Goal: Communication & Community: Answer question/provide support

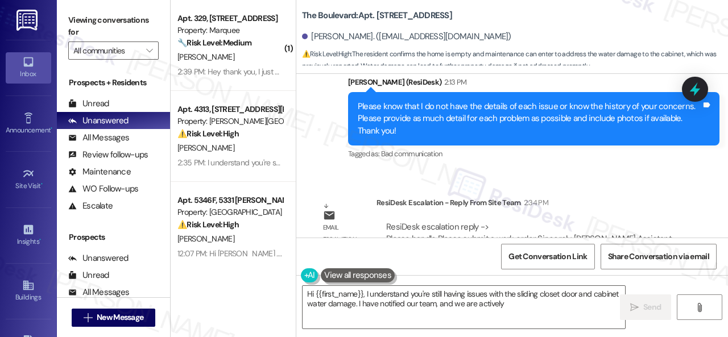
scroll to position [8074, 0]
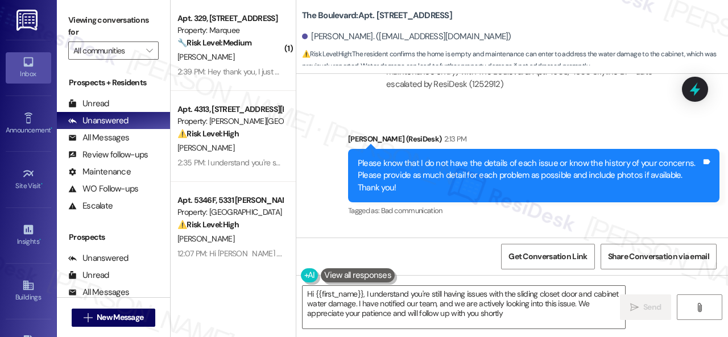
type textarea "Hi {{first_name}}, I understand you're still having issues with the sliding clo…"
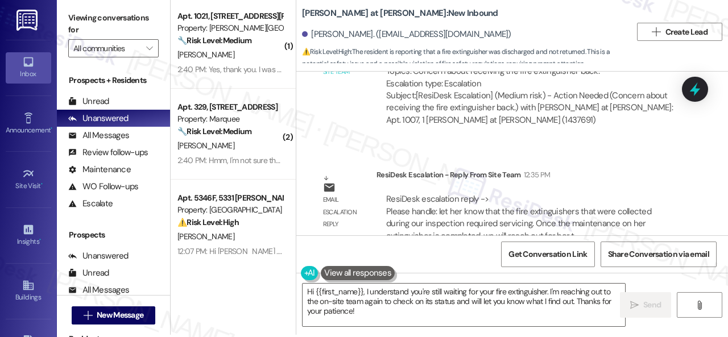
scroll to position [3, 0]
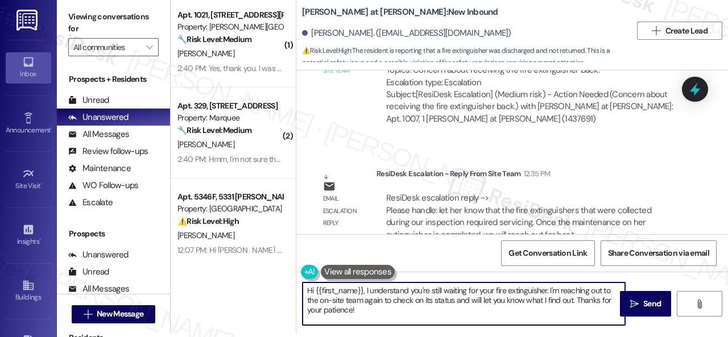
drag, startPoint x: 356, startPoint y: 311, endPoint x: 245, endPoint y: 275, distance: 117.1
click at [245, 275] on div "( 1 ) Apt. 1021, [STREET_ADDRESS][PERSON_NAME] Property: [PERSON_NAME] Ranch 🔧 …" at bounding box center [449, 165] width 557 height 337
paste textarea "ey, I have an update on your concern. The site team has stated that the fire ex…"
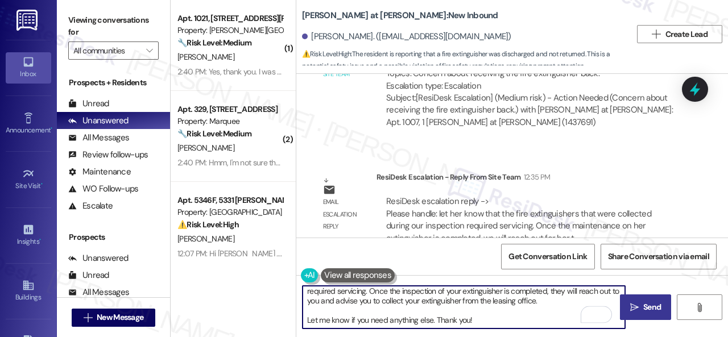
scroll to position [41, 0]
type textarea "Hey, I have an update on your concern. The site team has stated that the fire e…"
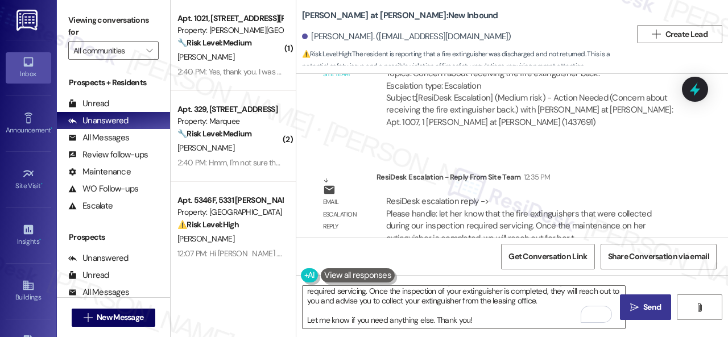
click at [647, 304] on span "Send" at bounding box center [652, 307] width 18 height 12
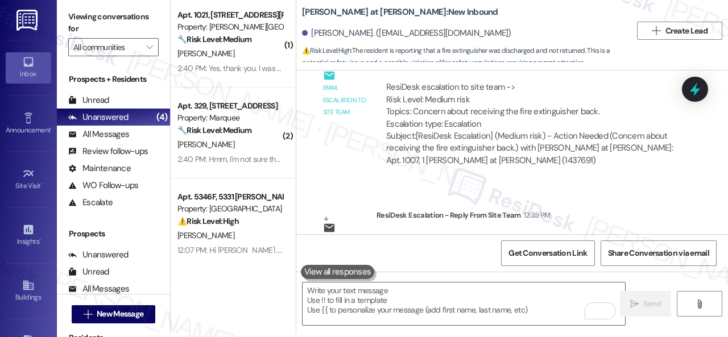
scroll to position [571, 0]
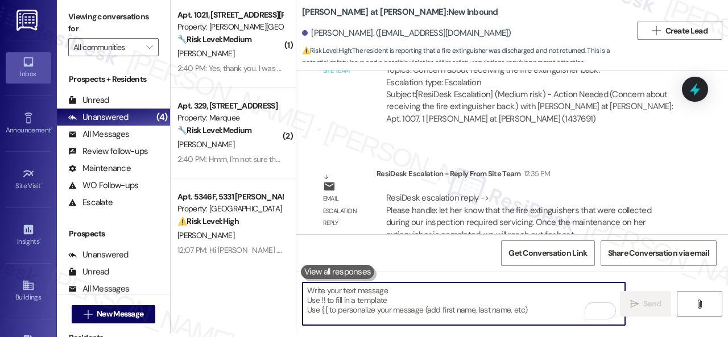
click at [345, 307] on textarea "To enrich screen reader interactions, please activate Accessibility in Grammarl…" at bounding box center [464, 304] width 322 height 43
paste textarea "Hey, I have an update on your concern. The site team has stated that the fire e…"
type textarea "Hey, I have an update on your concern. The site team has stated that the fire e…"
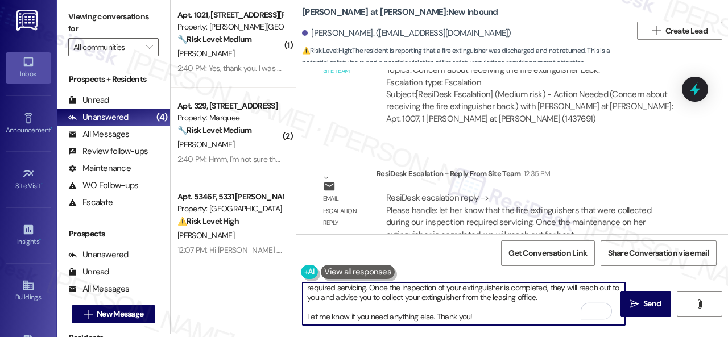
scroll to position [0, 0]
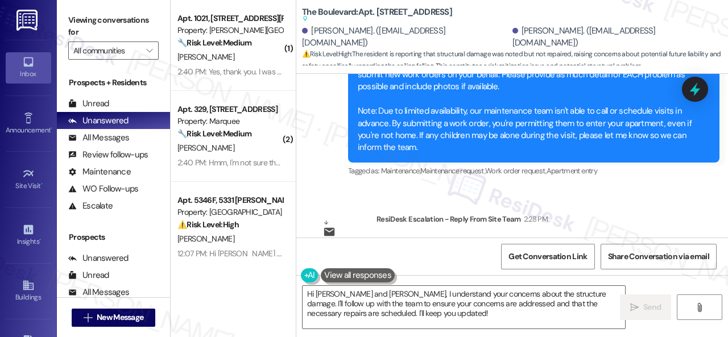
scroll to position [2823, 0]
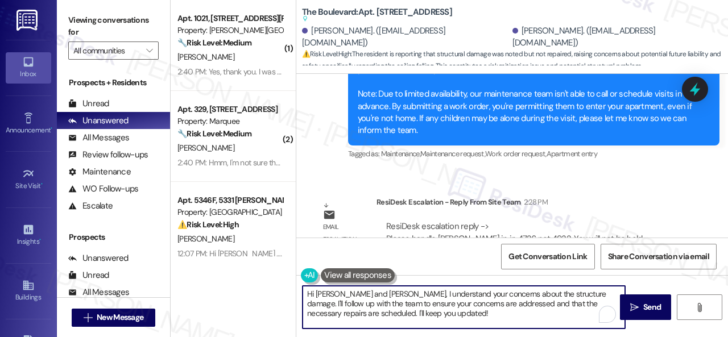
drag, startPoint x: 332, startPoint y: 294, endPoint x: 445, endPoint y: 324, distance: 116.4
click at [445, 324] on textarea "Hi Leah and Keith, I understand your concerns about the structure damage. I'll …" at bounding box center [464, 307] width 322 height 43
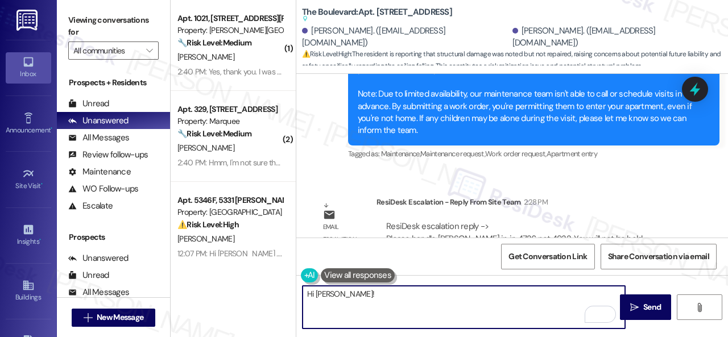
paste textarea "Hey, I have an update on your concern. The site team has stated that you will n…"
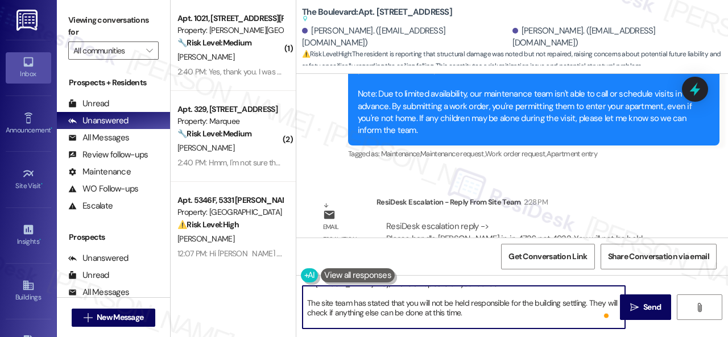
scroll to position [0, 0]
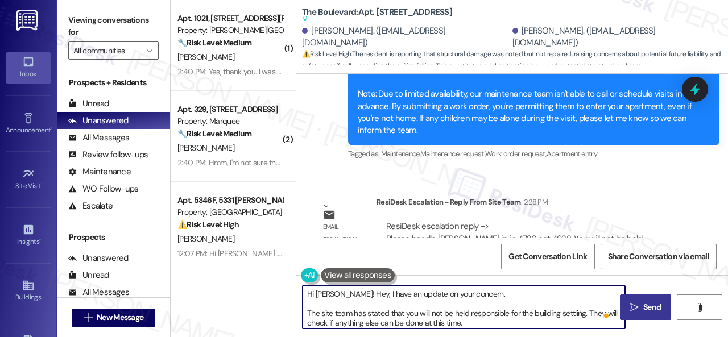
type textarea "Hi Leah! Hey, I have an update on your concern. The site team has stated that y…"
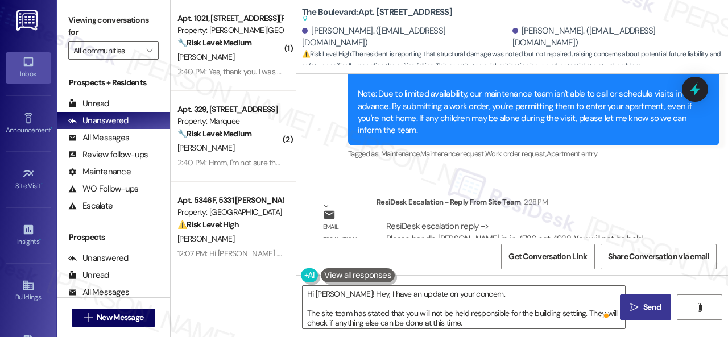
click at [628, 305] on span " Send" at bounding box center [646, 307] width 36 height 12
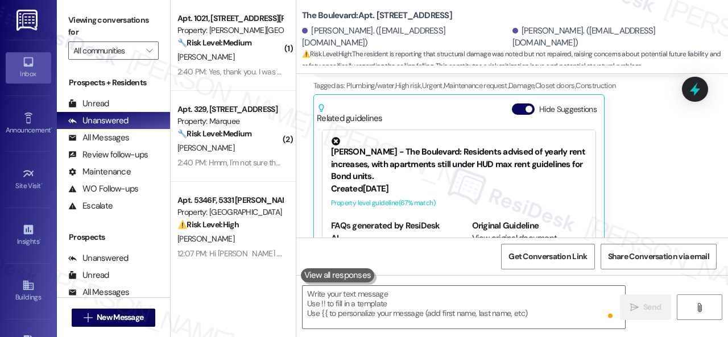
scroll to position [2227, 0]
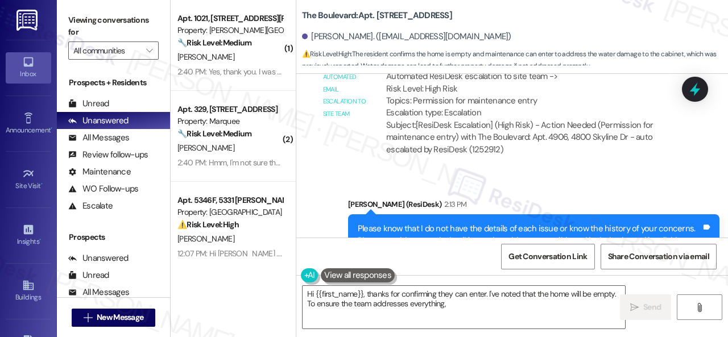
scroll to position [8019, 0]
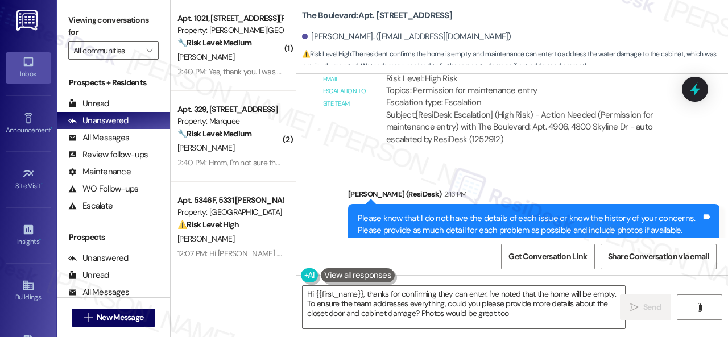
type textarea "Hi {{first_name}}, thanks for confirming they can enter. I've noted that the ho…"
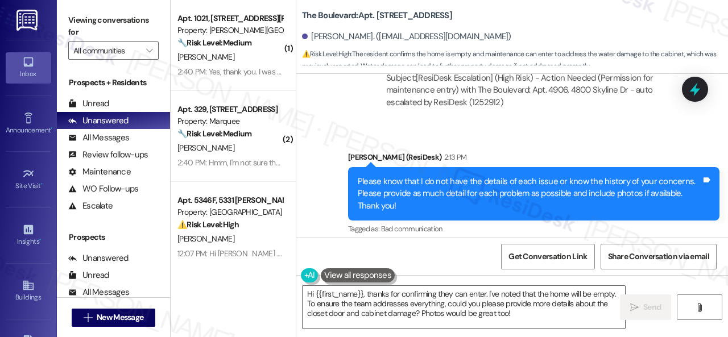
scroll to position [8017, 0]
